Goal: Information Seeking & Learning: Find specific fact

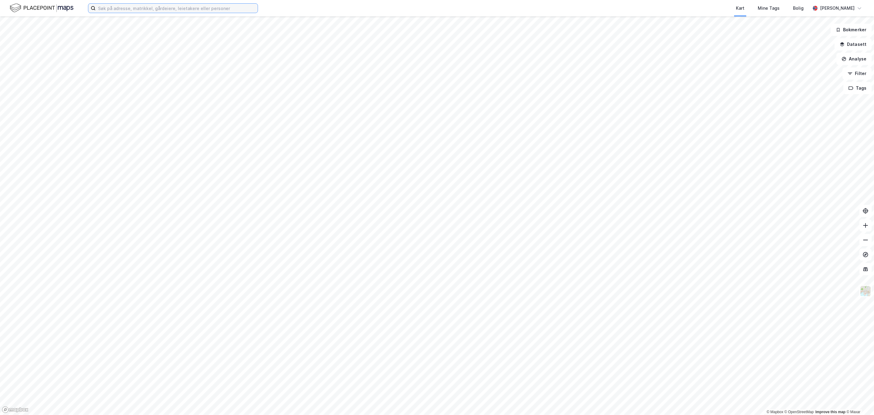
click at [142, 7] on input at bounding box center [177, 8] width 162 height 9
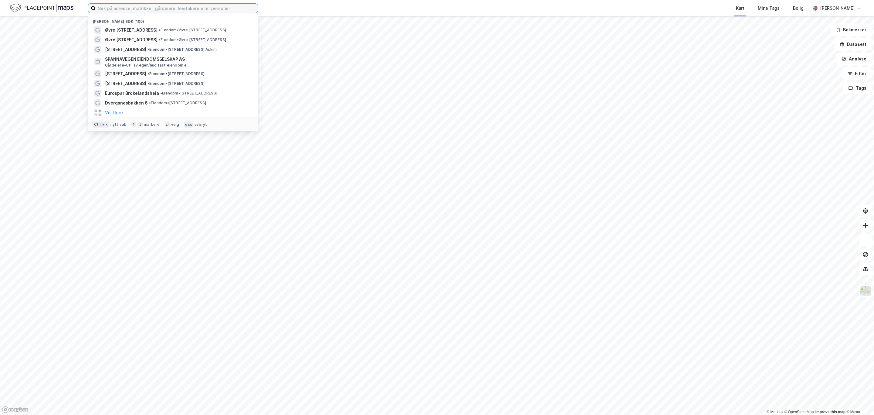
type input "b"
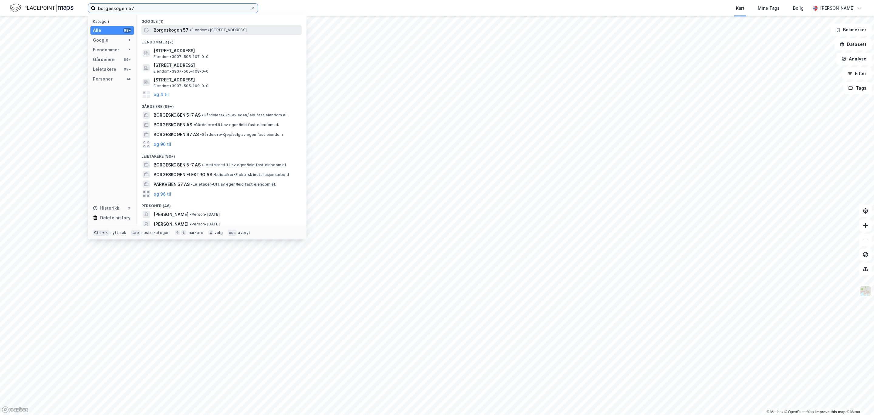
type input "borgeskogen 57"
click at [224, 31] on span "• Eiendom • [STREET_ADDRESS]" at bounding box center [218, 30] width 57 height 5
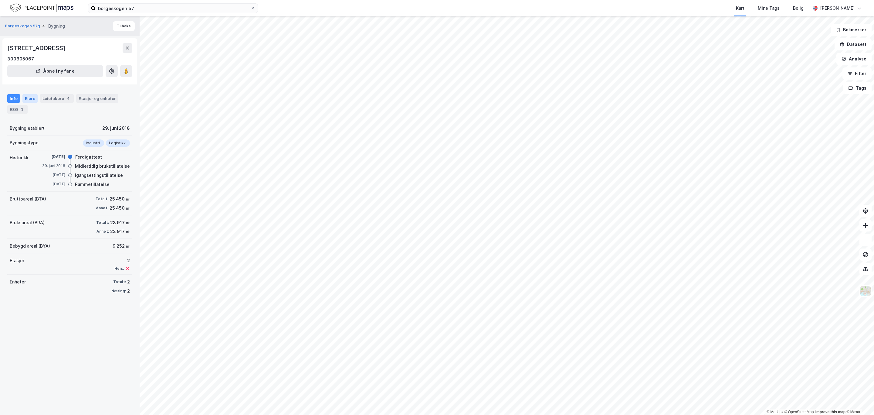
click at [27, 97] on div "Eiere" at bounding box center [29, 98] width 15 height 8
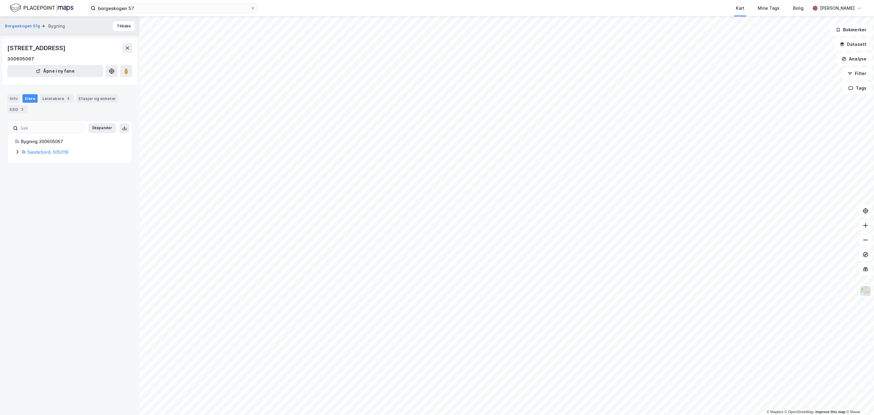
click at [15, 149] on icon at bounding box center [17, 151] width 5 height 5
drag, startPoint x: 116, startPoint y: 174, endPoint x: 56, endPoint y: 177, distance: 59.2
click at [56, 177] on div "100% Posten Eiendom [GEOGRAPHIC_DATA] AS" at bounding box center [80, 176] width 89 height 15
copy link "Posten Eiendom [GEOGRAPHIC_DATA] AS"
drag, startPoint x: 4, startPoint y: 51, endPoint x: 112, endPoint y: 48, distance: 108.1
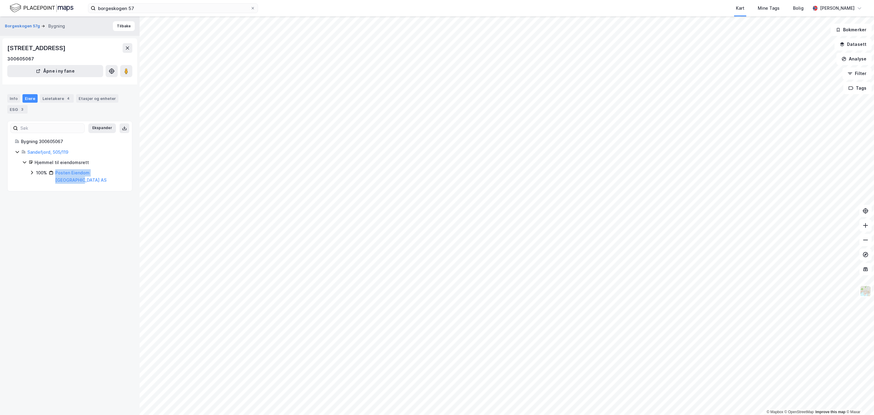
click at [112, 48] on div "[STREET_ADDRESS] 300605067 Åpne i ny fane" at bounding box center [69, 61] width 135 height 46
copy div "[STREET_ADDRESS]"
